Goal: Task Accomplishment & Management: Complete application form

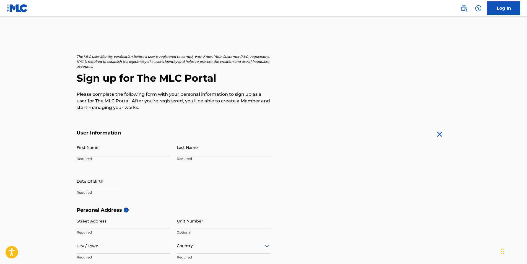
click at [88, 153] on input "First Name" at bounding box center [123, 147] width 93 height 16
type input "[PERSON_NAME]"
type input "[STREET_ADDRESS][PERSON_NAME]"
type input "1000 [PERSON_NAME] ST"
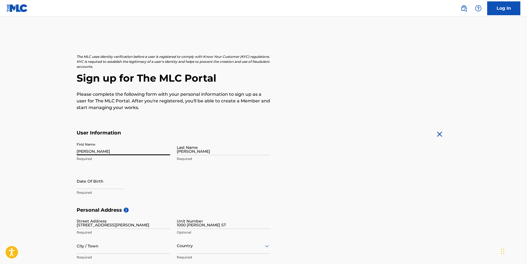
type input "clearwater"
type input "[GEOGRAPHIC_DATA]"
type input "FL"
type input "33755"
type input "1"
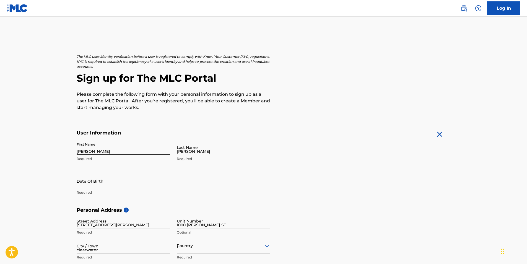
type input "1727244731"
type input "[EMAIL_ADDRESS][DOMAIN_NAME]"
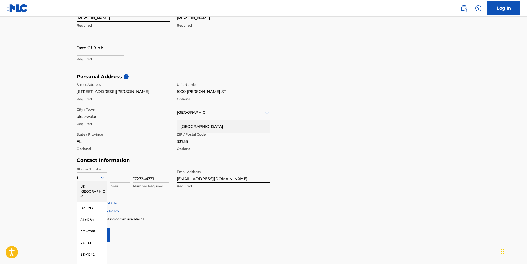
select select "8"
select select "2025"
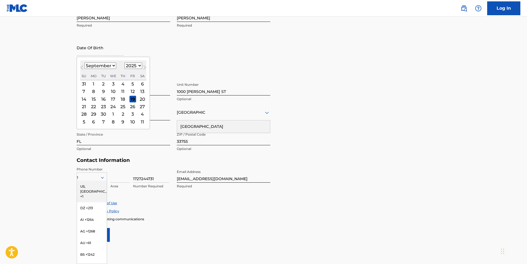
click at [97, 52] on input "text" at bounding box center [100, 48] width 47 height 16
type input "[DATE]"
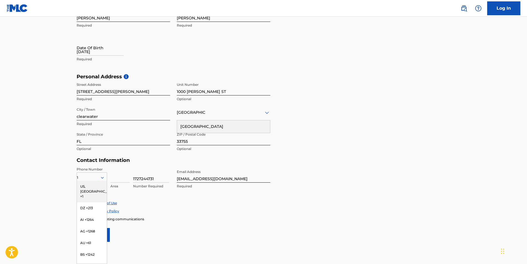
click at [229, 52] on div "First Name [PERSON_NAME] Required Last Name [PERSON_NAME] Required Date Of Birt…" at bounding box center [174, 39] width 194 height 67
click at [82, 61] on p "Required" at bounding box center [123, 59] width 93 height 5
select select "8"
select select "2025"
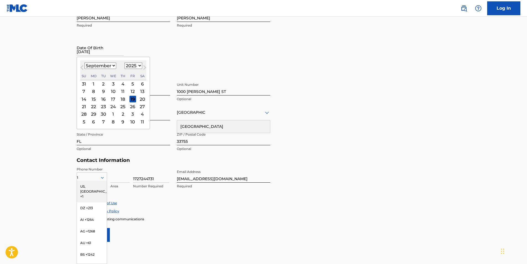
click at [90, 53] on input "[DATE]" at bounding box center [100, 48] width 47 height 16
click at [109, 67] on select "January February March April May June July August September October November De…" at bounding box center [100, 65] width 32 height 6
select select "2"
click at [84, 62] on select "January February March April May June July August September October November De…" at bounding box center [100, 65] width 32 height 6
click at [141, 93] on div "8" at bounding box center [142, 91] width 7 height 7
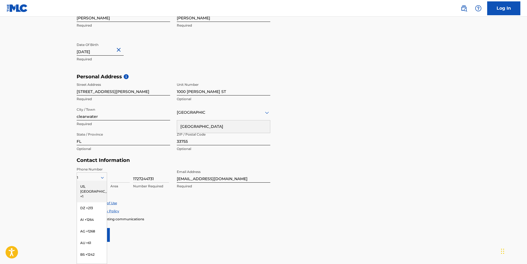
click at [78, 53] on input "[DATE]" at bounding box center [100, 48] width 47 height 16
select select "2"
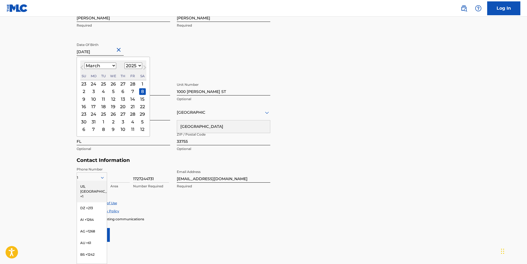
click at [136, 66] on select "1899 1900 1901 1902 1903 1904 1905 1906 1907 1908 1909 1910 1911 1912 1913 1914…" at bounding box center [133, 65] width 18 height 6
select select "1986"
click at [124, 62] on select "1899 1900 1901 1902 1903 1904 1905 1906 1907 1908 1909 1910 1911 1912 1913 1914…" at bounding box center [133, 65] width 18 height 6
click at [194, 60] on div "First Name [PERSON_NAME] Last Name [PERSON_NAME] Required Date Of Birth [DEMOGR…" at bounding box center [174, 39] width 194 height 67
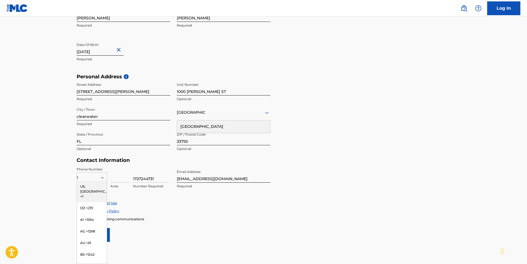
select select "2"
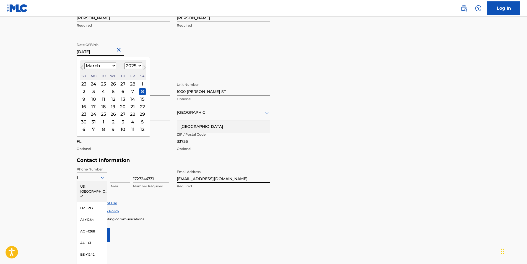
click at [107, 54] on input "[DATE]" at bounding box center [100, 48] width 47 height 16
click at [138, 66] on select "1899 1900 1901 1902 1903 1904 1905 1906 1907 1908 1909 1910 1911 1912 1913 1914…" at bounding box center [133, 65] width 18 height 6
select select "1986"
click at [124, 62] on select "1899 1900 1901 1902 1903 1904 1905 1906 1907 1908 1909 1910 1911 1912 1913 1914…" at bounding box center [133, 65] width 18 height 6
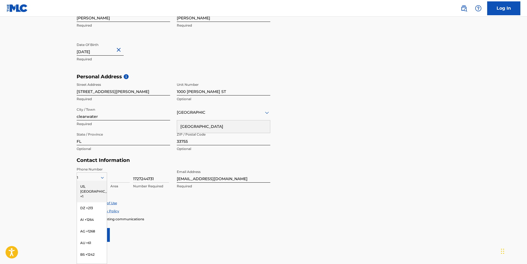
type input "[DATE]"
click at [299, 174] on form "User Information First Name [PERSON_NAME] Required Last Name [PERSON_NAME] Requ…" at bounding box center [264, 118] width 374 height 245
click at [87, 185] on div "US, [GEOGRAPHIC_DATA] +1" at bounding box center [92, 192] width 30 height 22
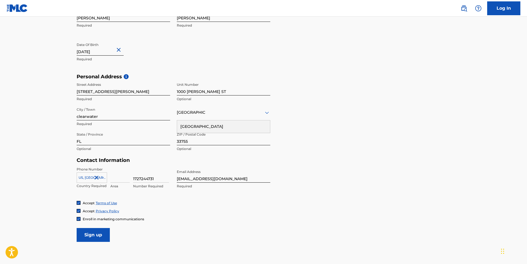
click at [120, 179] on input at bounding box center [119, 175] width 19 height 16
type input "727"
type input "1"
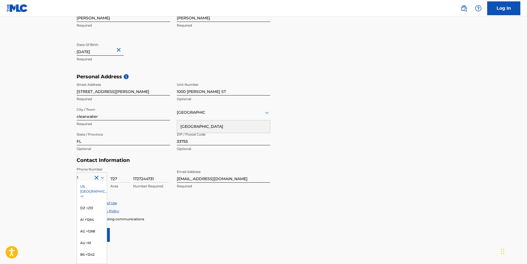
click at [139, 176] on input "1727244731" at bounding box center [151, 175] width 36 height 16
type input "2447310"
click at [314, 216] on div "Accept Terms of Use Accept Privacy Policy Enroll in marketing communications" at bounding box center [264, 210] width 374 height 21
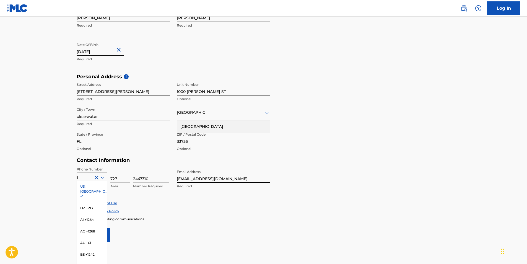
click at [186, 217] on div "Enroll in marketing communications" at bounding box center [264, 219] width 374 height 5
click at [84, 185] on div "US, [GEOGRAPHIC_DATA] +1" at bounding box center [92, 192] width 30 height 22
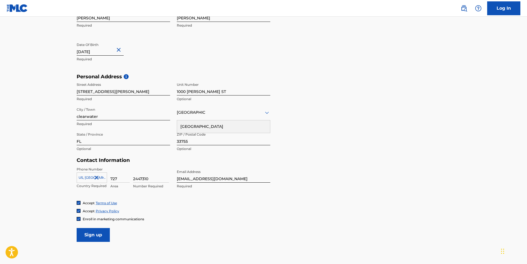
click at [89, 233] on input "Sign up" at bounding box center [93, 235] width 33 height 14
drag, startPoint x: 221, startPoint y: 91, endPoint x: 141, endPoint y: 93, distance: 80.8
click at [141, 93] on div "Street Address [STREET_ADDRESS][GEOGRAPHIC_DATA][PERSON_NAME] Unit Number [STRE…" at bounding box center [174, 117] width 194 height 75
click at [95, 239] on input "Sign up" at bounding box center [93, 235] width 33 height 14
click at [90, 237] on input "Sign up" at bounding box center [93, 235] width 33 height 14
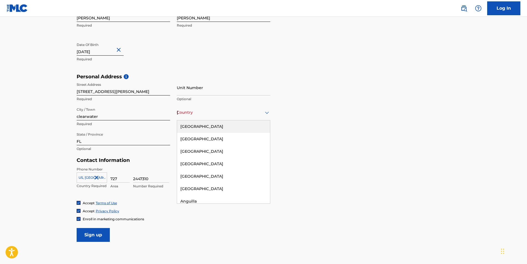
click at [198, 113] on div "[GEOGRAPHIC_DATA]" at bounding box center [223, 112] width 93 height 7
click at [204, 125] on div "[GEOGRAPHIC_DATA]" at bounding box center [223, 126] width 93 height 12
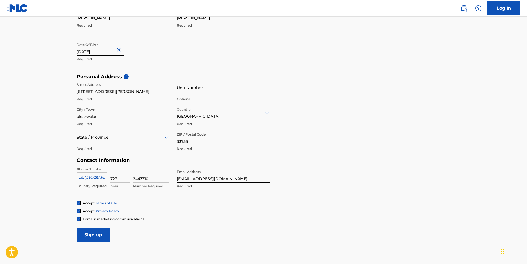
click at [101, 232] on input "Sign up" at bounding box center [93, 235] width 33 height 14
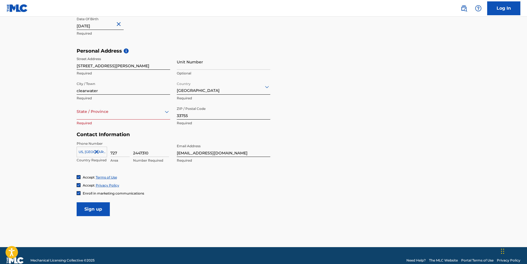
scroll to position [169, 0]
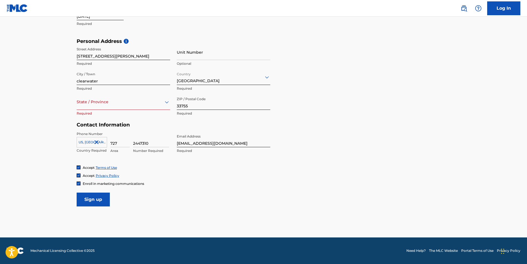
click at [95, 200] on input "Sign up" at bounding box center [93, 199] width 33 height 14
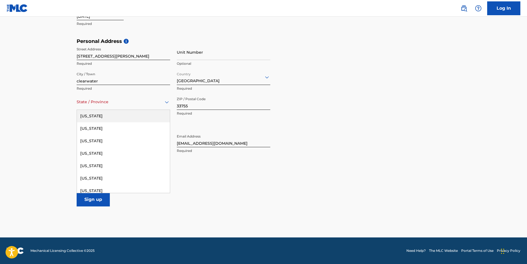
click at [155, 103] on div at bounding box center [123, 101] width 93 height 7
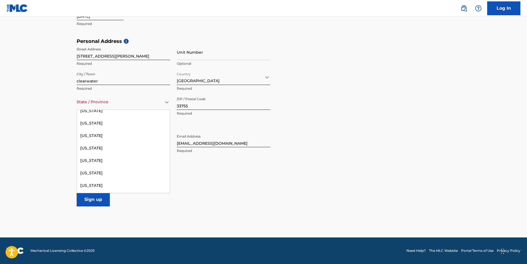
scroll to position [95, 0]
click at [93, 144] on div "[US_STATE]" at bounding box center [123, 145] width 93 height 12
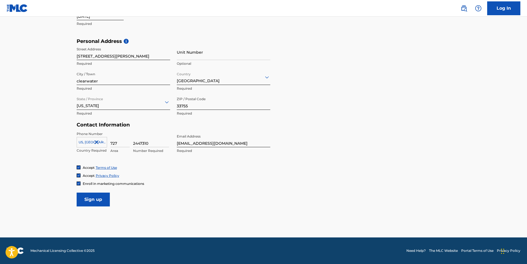
click at [92, 200] on input "Sign up" at bounding box center [93, 199] width 33 height 14
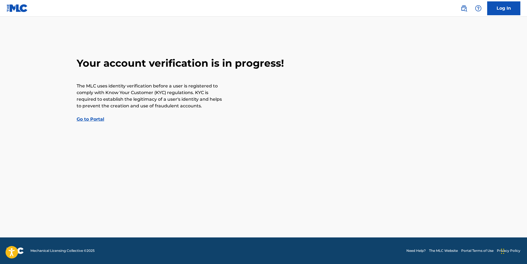
click at [92, 121] on link "Go to Portal" at bounding box center [91, 118] width 28 height 5
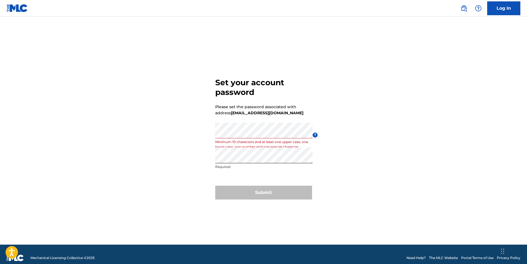
click at [278, 195] on div "Submit" at bounding box center [263, 193] width 97 height 14
click at [234, 133] on form "Set your account password Please set the password associated with address [EMAI…" at bounding box center [263, 137] width 97 height 214
drag, startPoint x: 278, startPoint y: 195, endPoint x: 175, endPoint y: 134, distance: 119.5
click at [175, 134] on div "Set your account password Please set the password associated with address [EMAI…" at bounding box center [263, 137] width 387 height 214
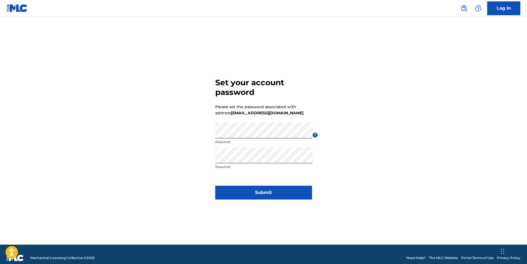
click at [268, 188] on button "Submit" at bounding box center [263, 193] width 97 height 14
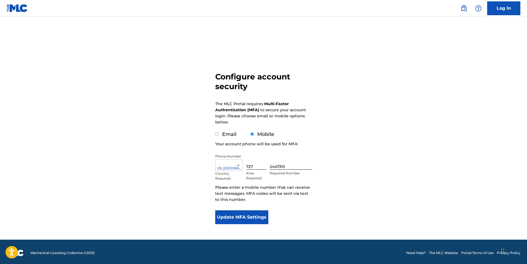
click at [223, 134] on label "Email" at bounding box center [229, 134] width 14 height 6
click at [219, 134] on input "Email" at bounding box center [217, 134] width 4 height 4
radio input "true"
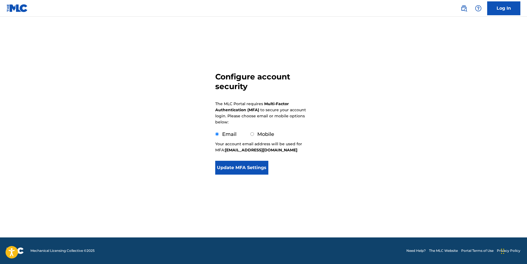
click at [238, 168] on button "Update MFA Settings" at bounding box center [241, 168] width 53 height 14
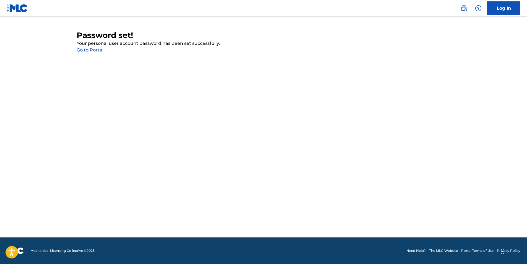
click at [96, 49] on link "Go to Portal" at bounding box center [90, 49] width 27 height 5
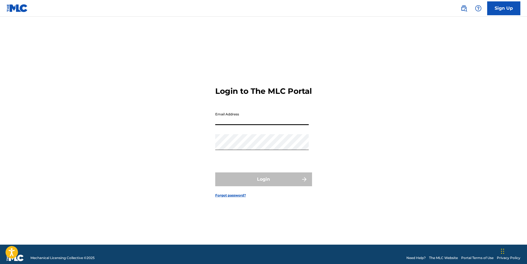
click at [267, 120] on input "Email Address" at bounding box center [261, 117] width 93 height 16
click at [221, 124] on input "Email Address" at bounding box center [261, 117] width 93 height 16
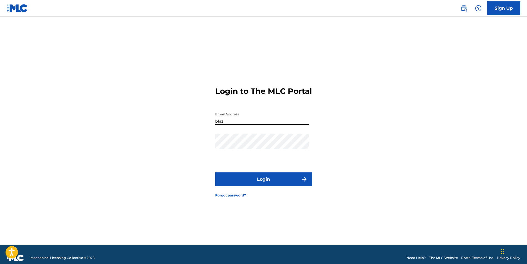
click at [215, 172] on button "Login" at bounding box center [263, 179] width 97 height 14
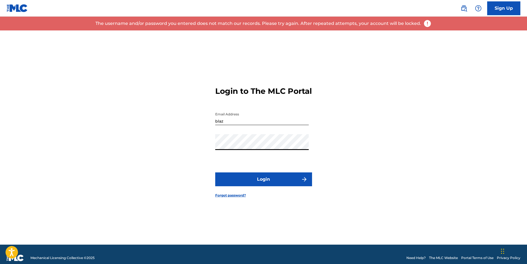
click at [244, 180] on button "Login" at bounding box center [263, 179] width 97 height 14
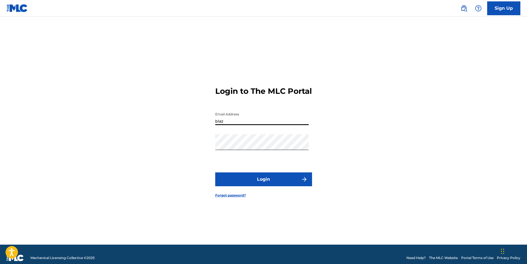
click at [225, 124] on input "blaz" at bounding box center [261, 117] width 93 height 16
type input "[EMAIL_ADDRESS][DOMAIN_NAME]"
click at [238, 181] on button "Login" at bounding box center [263, 179] width 97 height 14
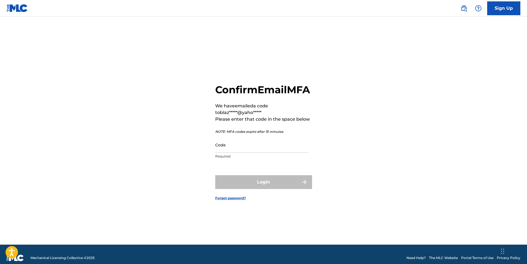
click at [223, 153] on input "Code" at bounding box center [261, 145] width 93 height 16
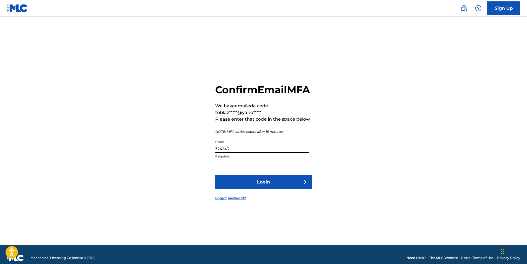
type input "324243"
click at [243, 184] on button "Login" at bounding box center [263, 182] width 97 height 14
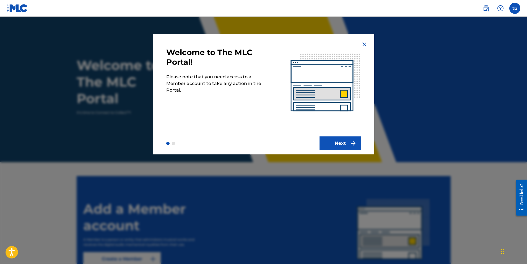
click at [340, 141] on button "Next" at bounding box center [339, 143] width 41 height 14
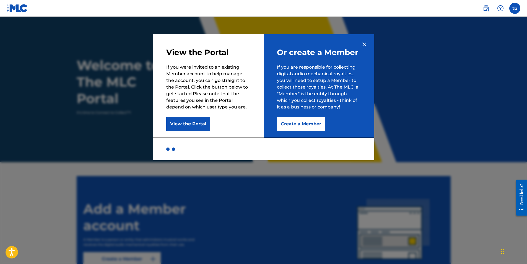
click at [168, 149] on div at bounding box center [167, 148] width 3 height 3
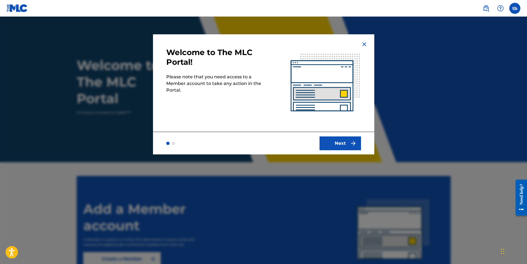
click at [345, 144] on button "Next" at bounding box center [339, 143] width 41 height 14
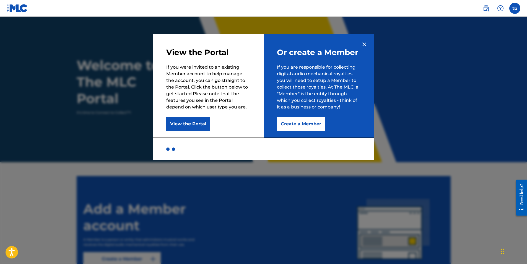
click at [296, 124] on button "Create a Member" at bounding box center [301, 124] width 48 height 14
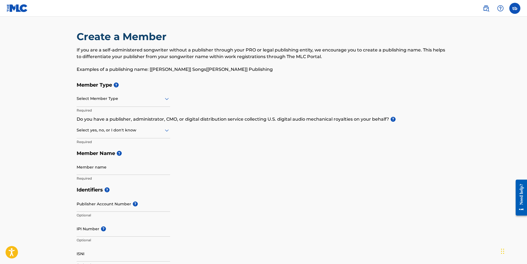
click at [97, 101] on div at bounding box center [123, 98] width 93 height 7
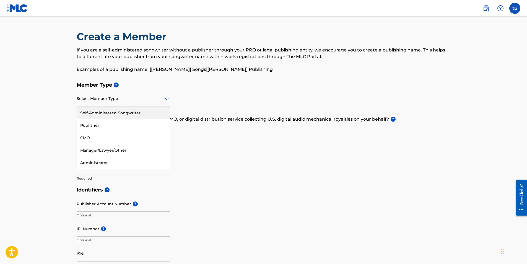
click at [116, 114] on div "Self-Administered Songwriter" at bounding box center [123, 113] width 93 height 12
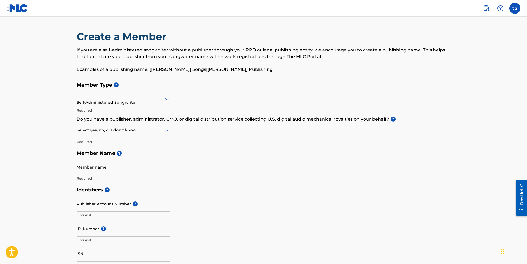
click at [128, 132] on div at bounding box center [123, 130] width 93 height 7
click at [82, 153] on div "No" at bounding box center [123, 157] width 93 height 12
drag, startPoint x: 157, startPoint y: 129, endPoint x: 90, endPoint y: 146, distance: 68.8
click at [90, 146] on div "Yes" at bounding box center [123, 144] width 93 height 12
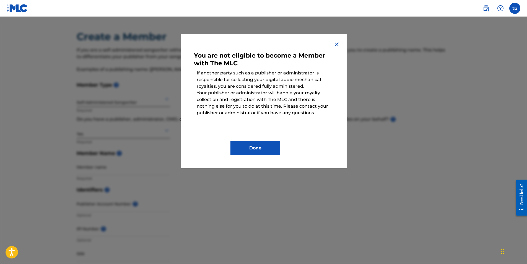
drag, startPoint x: 337, startPoint y: 44, endPoint x: 260, endPoint y: 142, distance: 123.9
drag, startPoint x: 260, startPoint y: 142, endPoint x: 245, endPoint y: 140, distance: 14.8
click at [245, 140] on div "Done" at bounding box center [263, 144] width 139 height 22
click at [245, 145] on button "Done" at bounding box center [255, 148] width 50 height 14
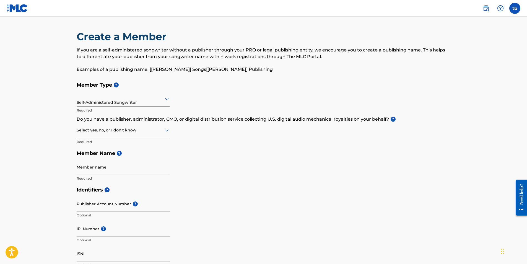
click at [100, 132] on div at bounding box center [123, 130] width 93 height 7
click at [84, 157] on div "No" at bounding box center [123, 157] width 93 height 12
click at [139, 102] on div at bounding box center [123, 98] width 93 height 7
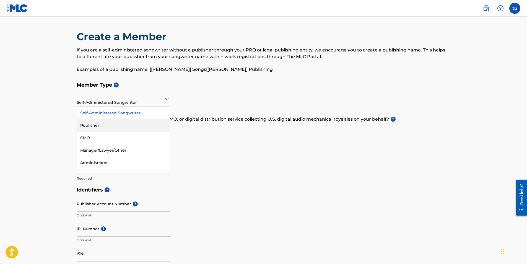
click at [98, 122] on div "Publisher" at bounding box center [123, 125] width 93 height 12
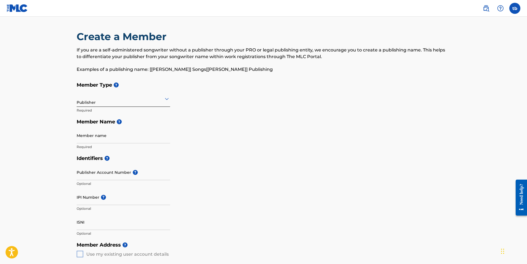
click at [113, 137] on input "Member name" at bounding box center [123, 135] width 93 height 16
type input "Terry Siante' Boykin Jr"
type input "[STREET_ADDRESS][PERSON_NAME]"
type input "1000 [PERSON_NAME] ST"
type input "clearwater"
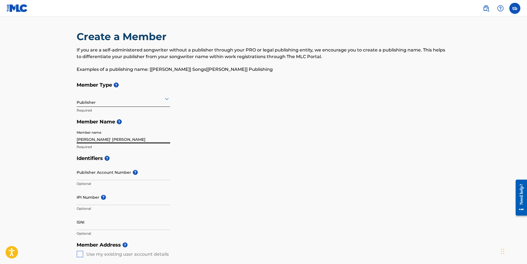
type input "[GEOGRAPHIC_DATA]"
type input "FL"
type input "33755"
type input "1"
type input "1727244731"
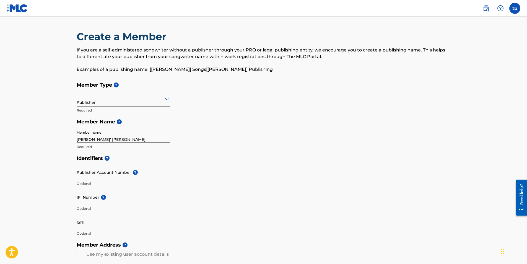
type input "[EMAIL_ADDRESS][DOMAIN_NAME]"
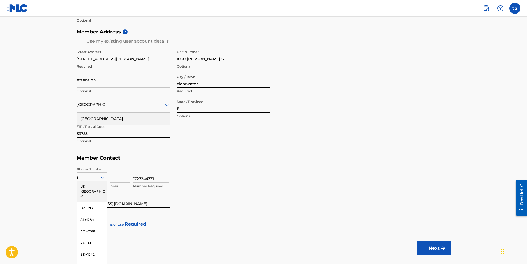
click at [272, 159] on h5 "Member Contact" at bounding box center [264, 158] width 374 height 12
click at [88, 185] on div "US, [GEOGRAPHIC_DATA] +1" at bounding box center [92, 192] width 30 height 22
click at [117, 179] on input at bounding box center [119, 175] width 19 height 16
type input "727"
type input "1"
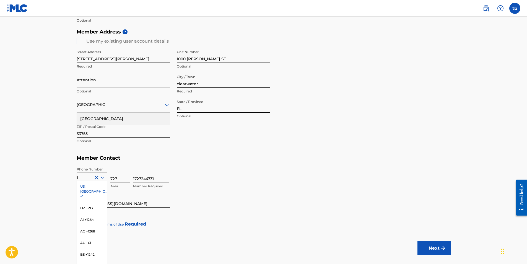
click at [142, 180] on input "1727244731" at bounding box center [151, 175] width 36 height 16
click at [162, 177] on input "1727244731" at bounding box center [151, 175] width 36 height 16
type input "2447310"
click at [161, 198] on input "[EMAIL_ADDRESS][DOMAIN_NAME]" at bounding box center [123, 200] width 93 height 16
click at [85, 186] on div "US, [GEOGRAPHIC_DATA] +1" at bounding box center [92, 192] width 30 height 22
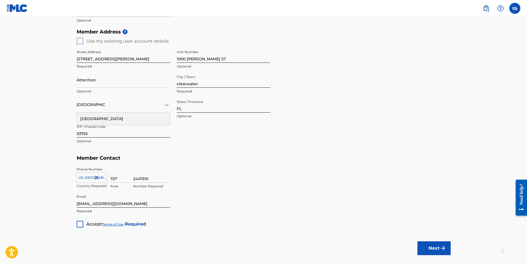
click at [77, 224] on div at bounding box center [80, 224] width 7 height 7
click at [88, 82] on input "Attention" at bounding box center [123, 80] width 93 height 16
click at [435, 246] on button "Next" at bounding box center [433, 248] width 33 height 14
click at [218, 61] on input "1000 [PERSON_NAME] ST" at bounding box center [223, 55] width 93 height 16
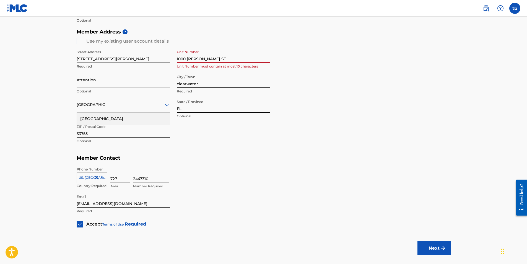
click at [218, 61] on input "1000 [PERSON_NAME] ST" at bounding box center [223, 55] width 93 height 16
click at [429, 251] on button "Next" at bounding box center [433, 248] width 33 height 14
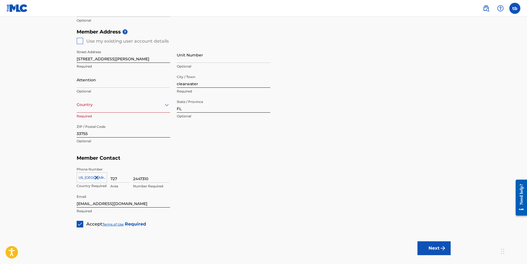
click at [429, 251] on button "Next" at bounding box center [433, 248] width 33 height 14
click at [90, 104] on div at bounding box center [123, 104] width 93 height 7
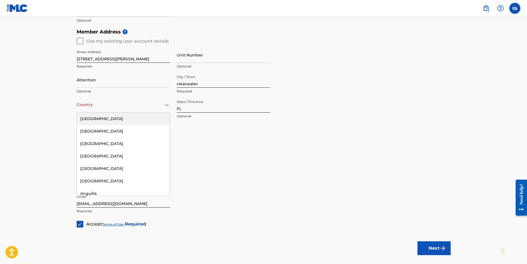
click at [92, 120] on div "[GEOGRAPHIC_DATA]" at bounding box center [123, 119] width 93 height 12
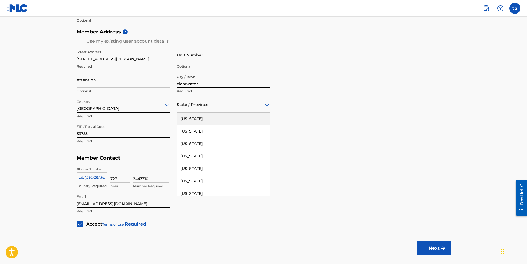
click at [221, 105] on div at bounding box center [223, 104] width 93 height 7
click at [197, 153] on div "[US_STATE]" at bounding box center [223, 156] width 93 height 12
click at [428, 245] on button "Next" at bounding box center [433, 248] width 33 height 14
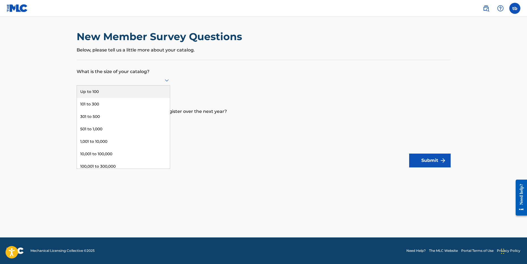
click at [141, 77] on div at bounding box center [123, 80] width 93 height 7
click at [107, 90] on div "Up to 100" at bounding box center [123, 91] width 93 height 12
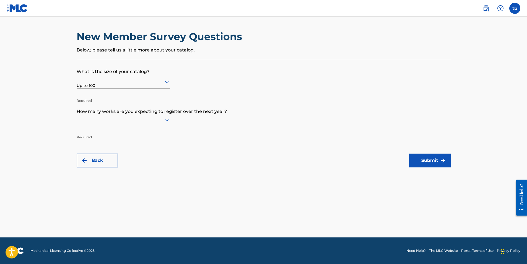
click at [141, 121] on div at bounding box center [123, 119] width 93 height 7
click at [126, 133] on div "Up to 100" at bounding box center [123, 131] width 93 height 12
click at [426, 159] on button "Submit" at bounding box center [429, 160] width 41 height 14
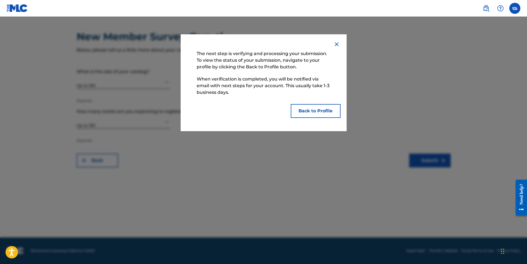
click at [303, 110] on button "Back to Profile" at bounding box center [316, 111] width 50 height 14
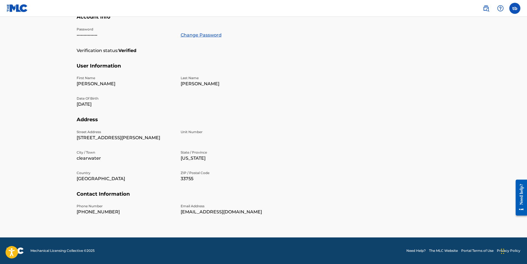
scroll to position [15, 0]
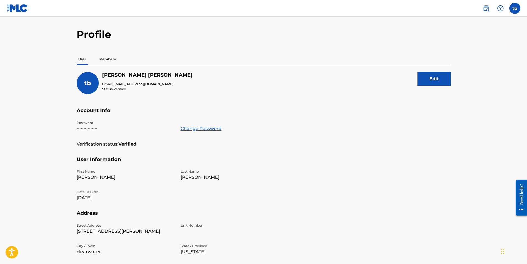
click at [109, 56] on p "Members" at bounding box center [108, 59] width 20 height 12
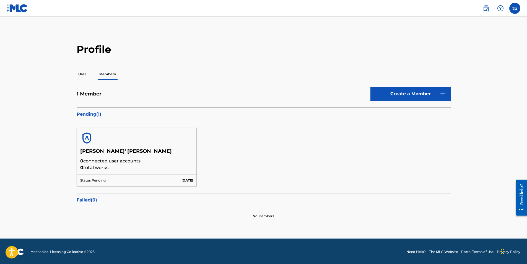
click at [516, 11] on label at bounding box center [514, 8] width 11 height 11
click at [515, 8] on input "tb terry boykin jr blazefs04@yahoo.com Notification Preferences Profile Log out" at bounding box center [515, 8] width 0 height 0
click at [458, 69] on link "Profile" at bounding box center [460, 68] width 11 height 5
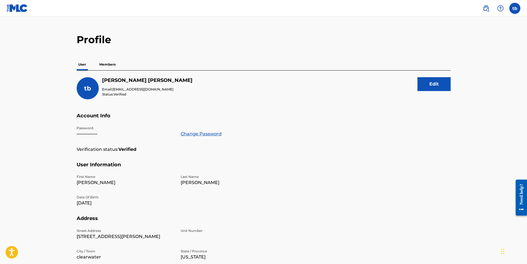
scroll to position [9, 0]
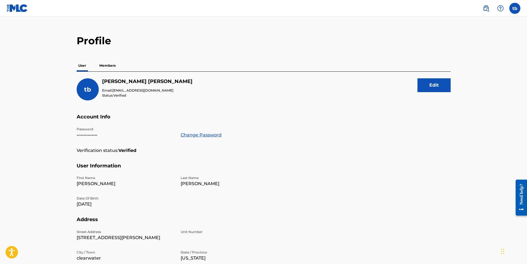
click at [105, 63] on p "Members" at bounding box center [108, 66] width 20 height 12
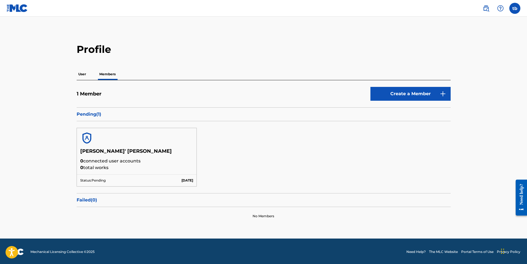
click at [402, 95] on link "Create a Member" at bounding box center [410, 94] width 80 height 14
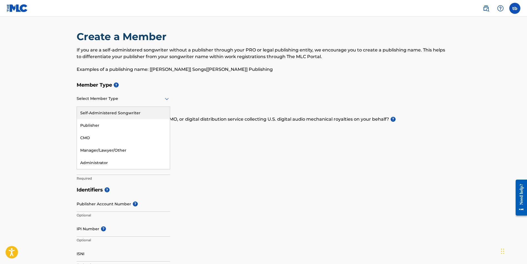
click at [132, 100] on div at bounding box center [123, 98] width 93 height 7
click at [131, 115] on div "Self-Administered Songwriter" at bounding box center [123, 113] width 93 height 12
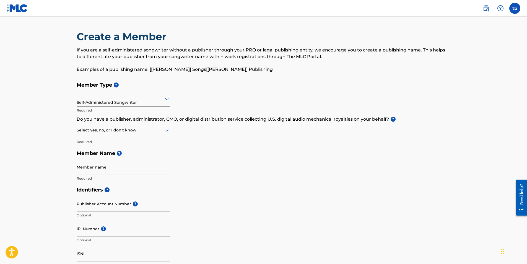
click at [129, 133] on div at bounding box center [123, 130] width 93 height 7
click at [98, 144] on div "Yes" at bounding box center [123, 144] width 93 height 12
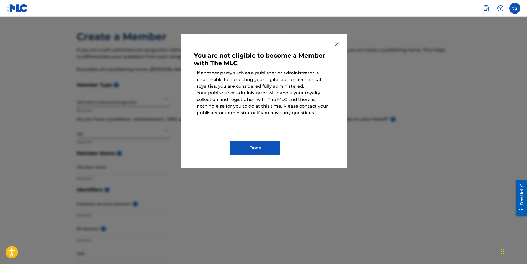
click at [337, 44] on img at bounding box center [336, 44] width 7 height 7
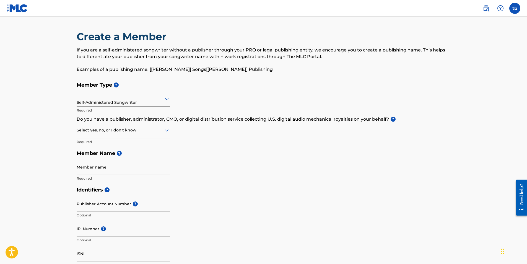
click at [515, 10] on label at bounding box center [514, 8] width 11 height 11
click at [515, 8] on input "tb terry boykin jr blazefs04@yahoo.com Notification Preferences Profile Log out" at bounding box center [515, 8] width 0 height 0
click at [481, 34] on p "terry boykin jr" at bounding box center [496, 32] width 42 height 7
click at [515, 8] on input "tb terry boykin jr blazefs04@yahoo.com Notification Preferences Profile Log out" at bounding box center [515, 8] width 0 height 0
click at [473, 60] on link "Notification Preferences" at bounding box center [475, 59] width 41 height 5
